Goal: Find specific page/section: Find specific page/section

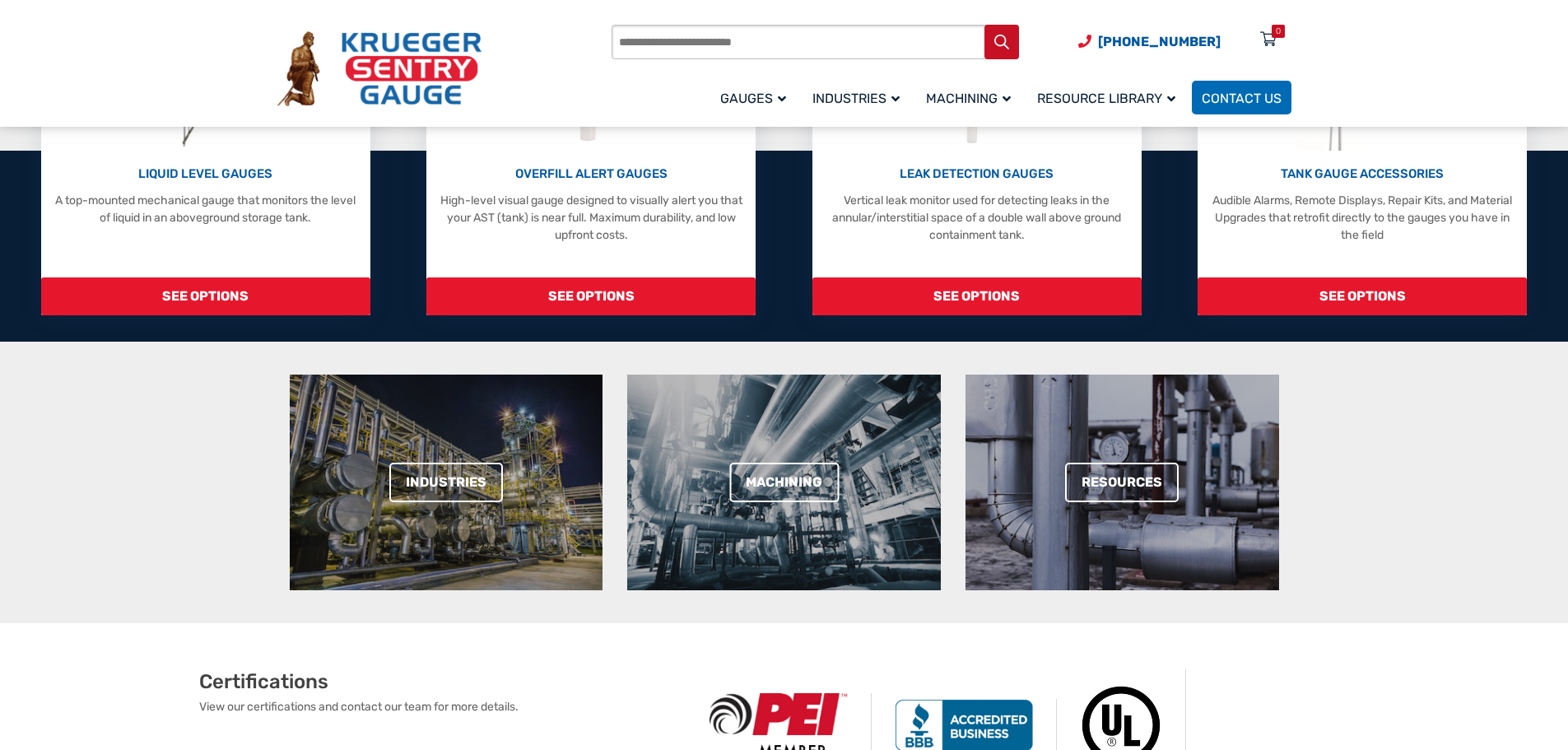
scroll to position [247, 0]
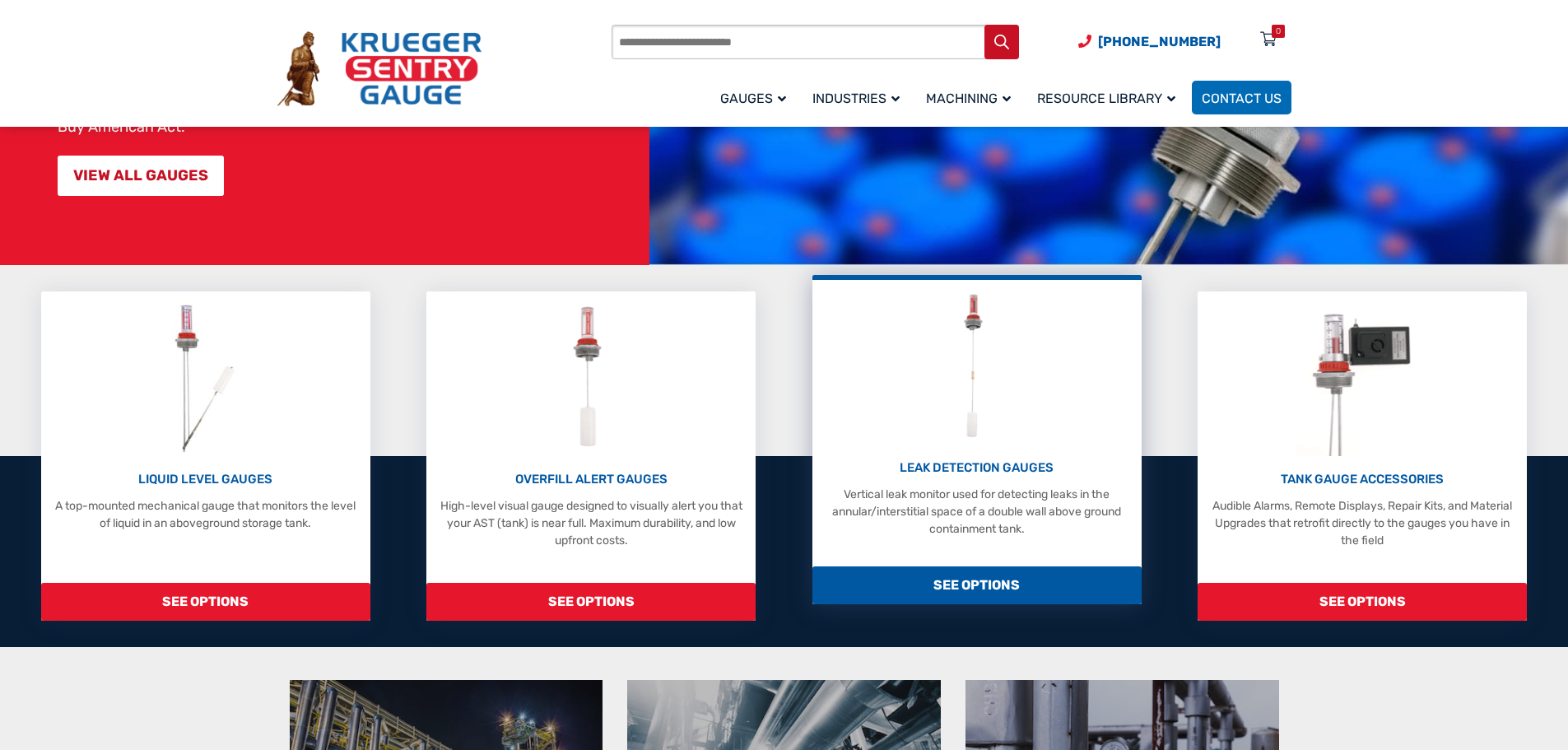
click at [990, 347] on img at bounding box center [976, 367] width 65 height 157
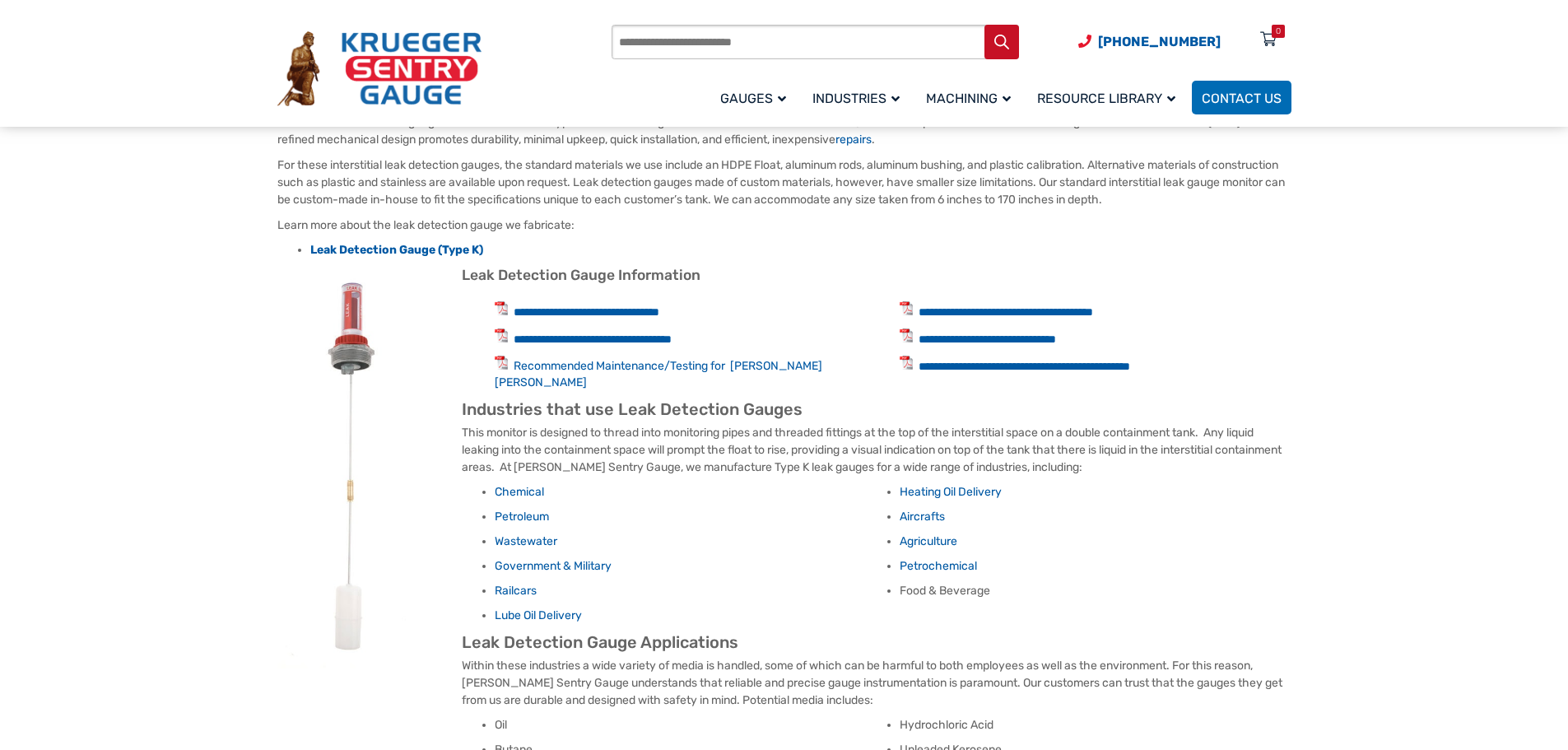
scroll to position [659, 0]
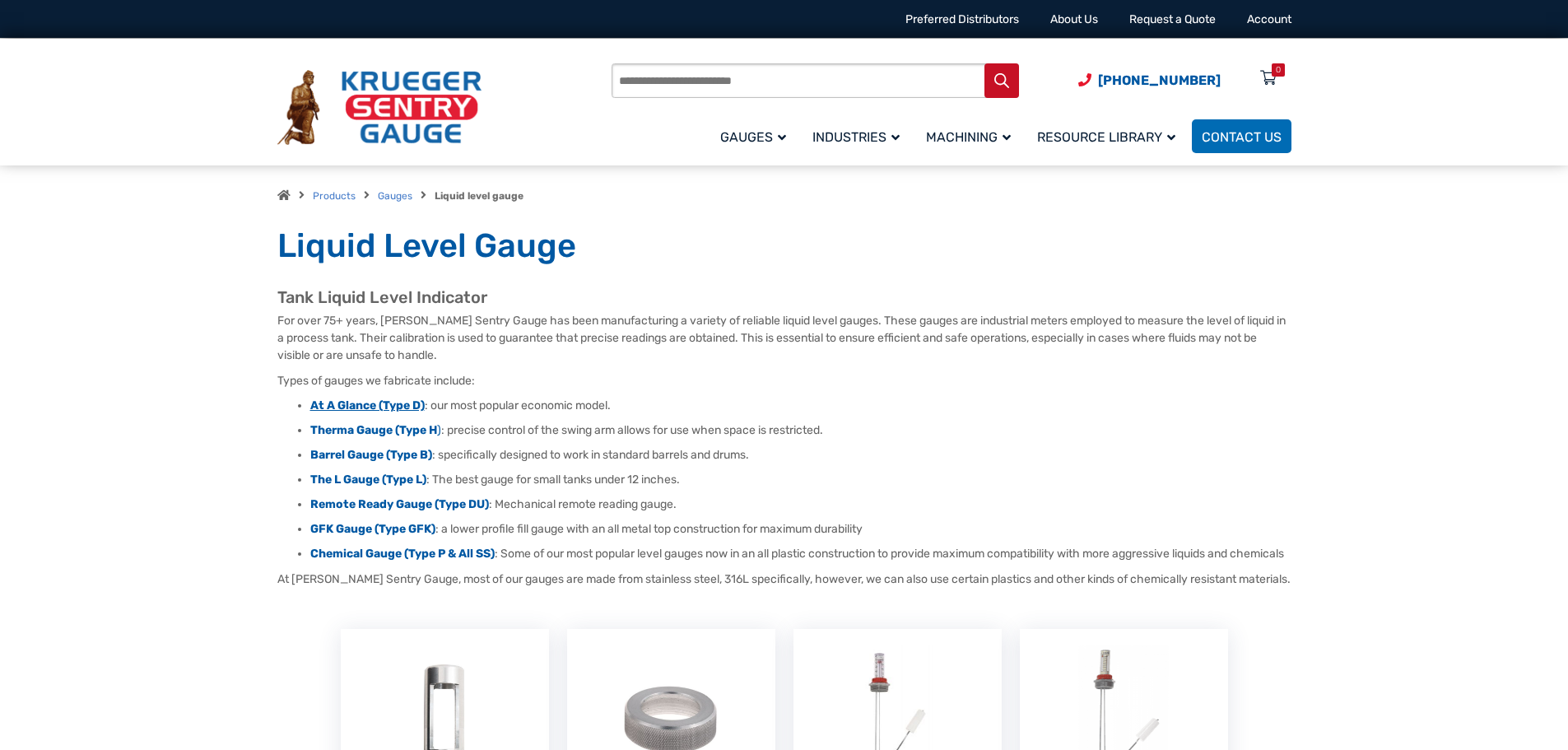
click at [390, 403] on strong "At A Glance (Type D)" at bounding box center [367, 406] width 115 height 14
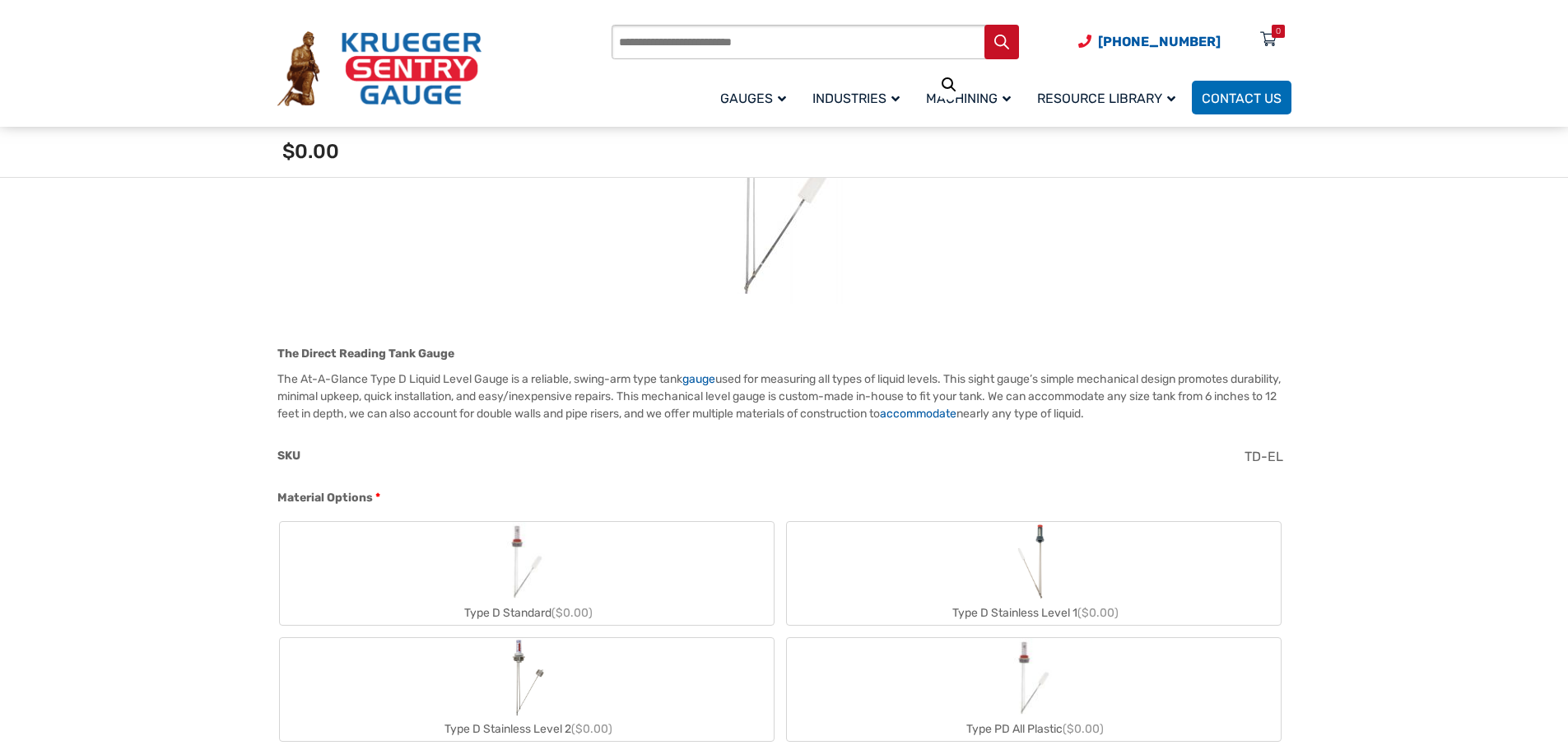
scroll to position [83, 0]
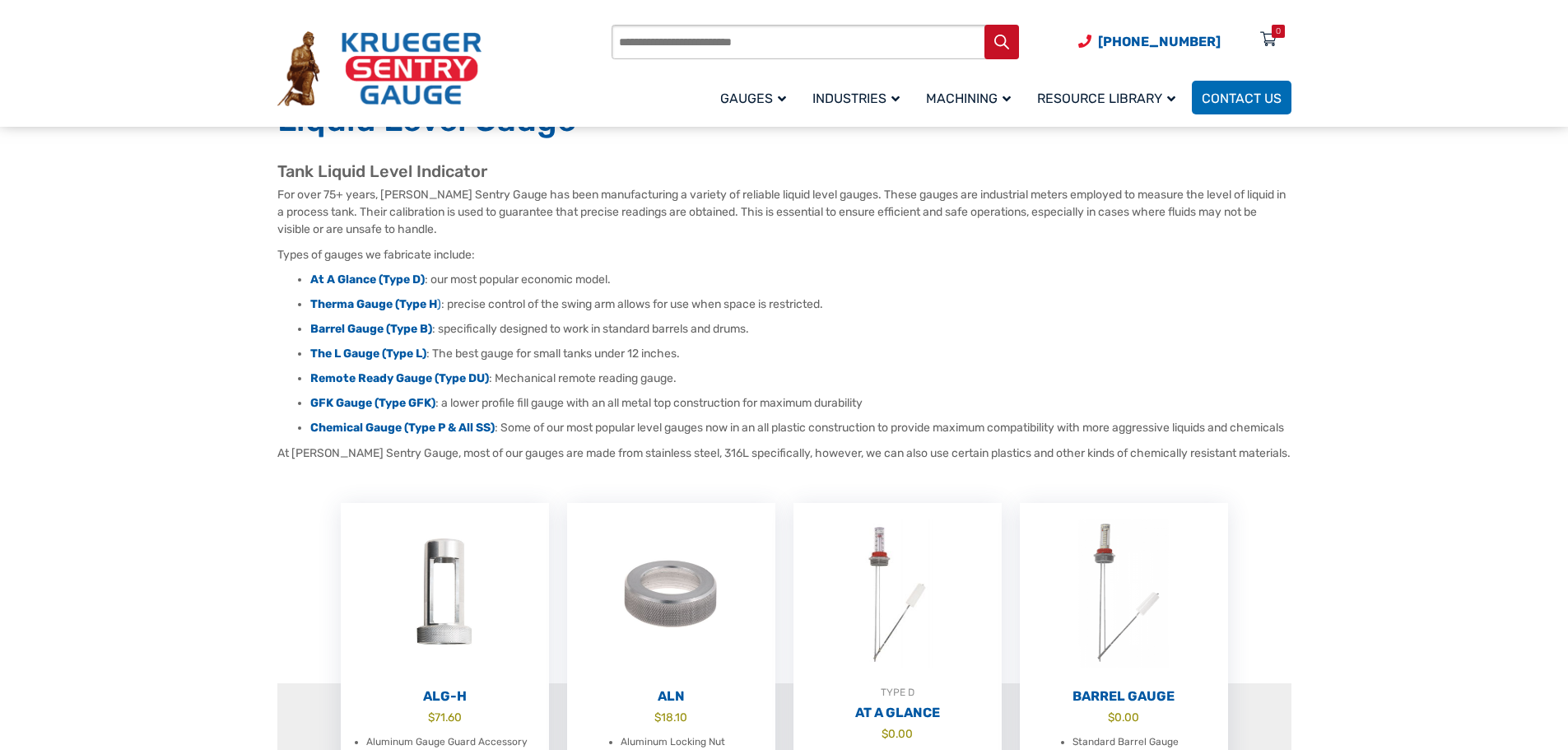
scroll to position [164, 0]
